Goal: Task Accomplishment & Management: Manage account settings

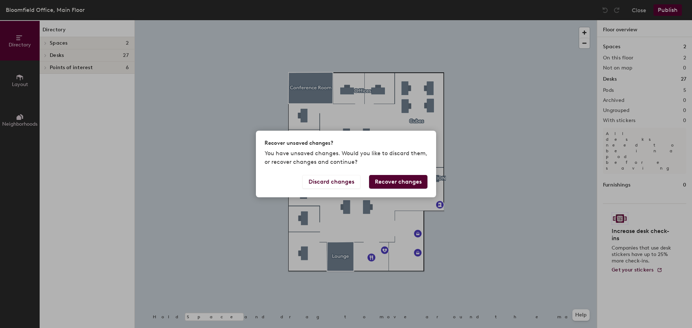
click at [155, 55] on div "Recover unsaved changes? You have unsaved changes. Would you like to discard th…" at bounding box center [346, 164] width 692 height 328
